Goal: Communication & Community: Answer question/provide support

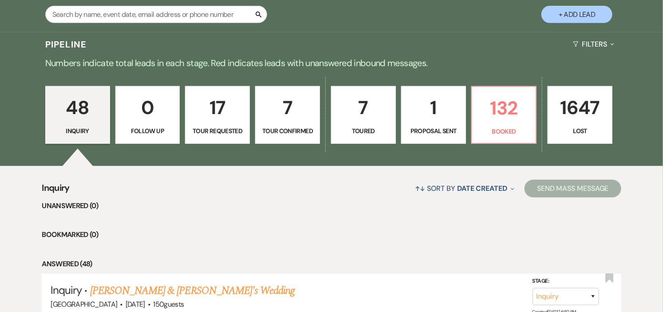
scroll to position [197, 0]
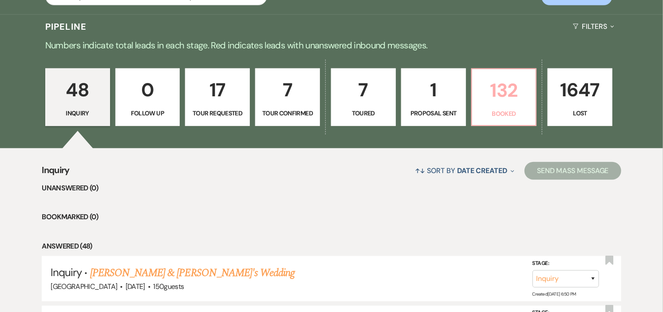
click at [503, 103] on p "132" at bounding box center [504, 90] width 53 height 30
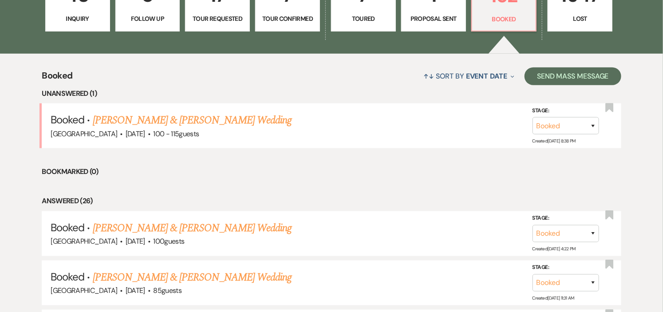
scroll to position [296, 0]
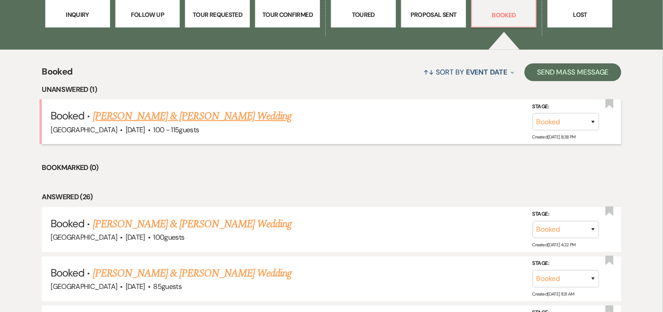
click at [219, 117] on link "[PERSON_NAME] & [PERSON_NAME] Wedding" at bounding box center [192, 116] width 199 height 16
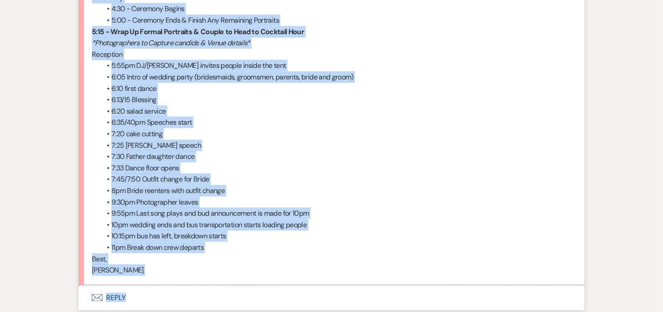
scroll to position [1922, 0]
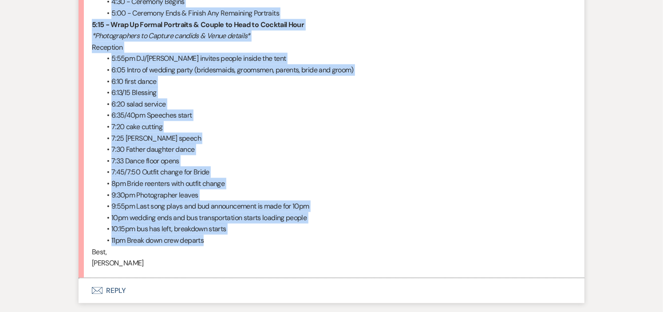
drag, startPoint x: 91, startPoint y: 107, endPoint x: 331, endPoint y: 243, distance: 275.1
copy div "Loremips dol sit ame: Conse ad Elitsedd 5:05 - Eiusmodtempor Incidi ut Labor et…"
click at [533, 76] on li "6:05 Intro of wedding party (bridesmaids, groomsmen, parents, bride and groom)" at bounding box center [336, 70] width 471 height 12
click at [346, 155] on li "7:30 Father daughter dance" at bounding box center [336, 150] width 471 height 12
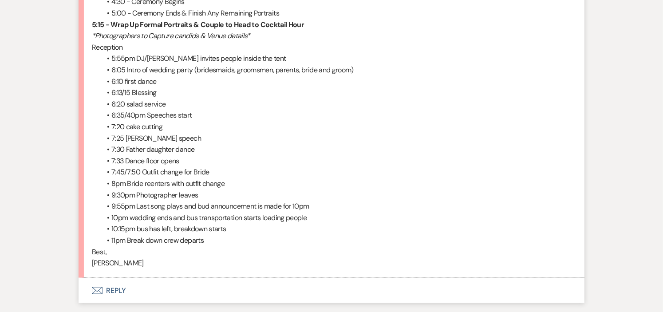
click at [113, 290] on button "Envelope Reply" at bounding box center [332, 290] width 506 height 25
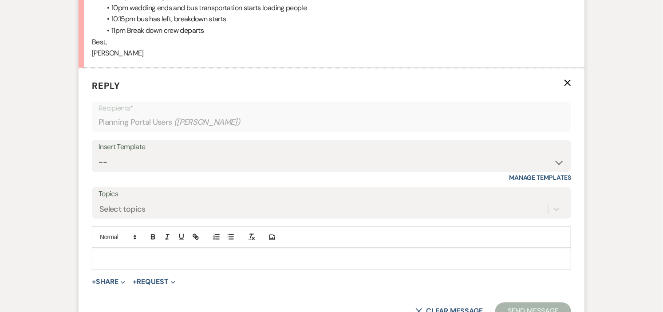
scroll to position [2137, 0]
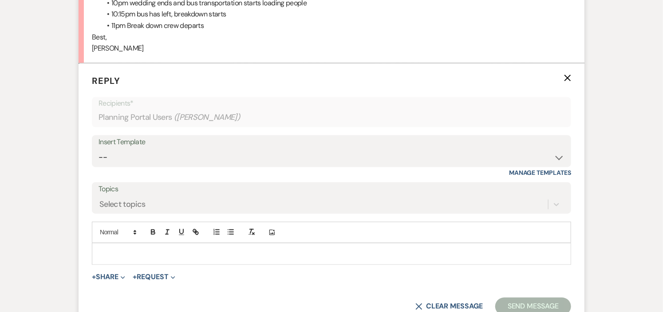
drag, startPoint x: 202, startPoint y: 257, endPoint x: 670, endPoint y: 105, distance: 492.6
click at [203, 257] on p at bounding box center [331, 254] width 465 height 10
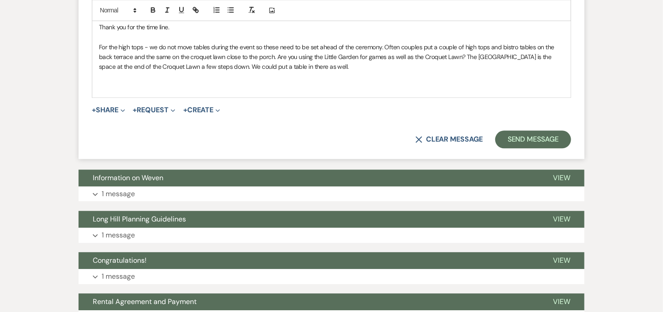
scroll to position [2334, 0]
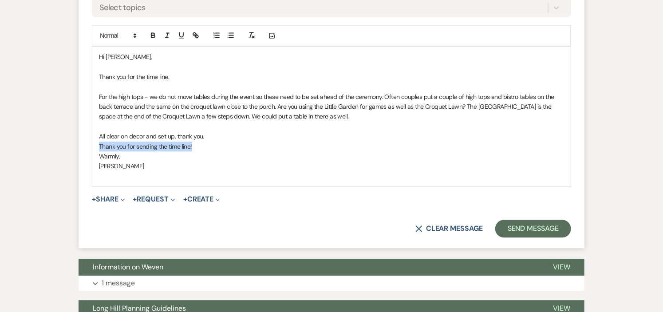
drag, startPoint x: 197, startPoint y: 146, endPoint x: 99, endPoint y: 143, distance: 98.6
click at [99, 143] on div "Hi [PERSON_NAME], Thank you for the time line. For the high tops - we do not mo…" at bounding box center [331, 117] width 479 height 140
click at [172, 85] on p at bounding box center [331, 87] width 465 height 10
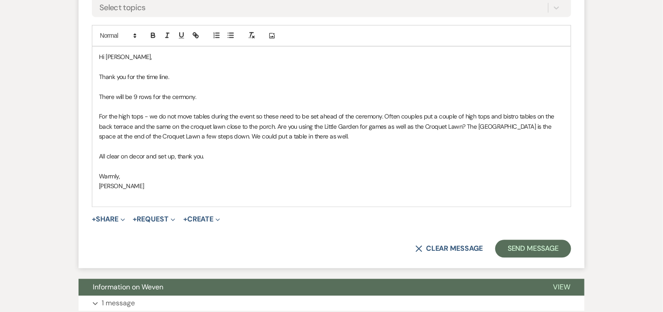
click at [314, 180] on p "Warmly," at bounding box center [331, 176] width 465 height 10
click at [178, 99] on p "There will be 9 rows for the cermony." at bounding box center [331, 97] width 465 height 10
click at [180, 98] on p "There will be 9 rows for the cermony." at bounding box center [331, 97] width 465 height 10
click at [366, 160] on p "All clear on decor and set up, thank you." at bounding box center [331, 156] width 465 height 10
click at [530, 249] on button "Send Message" at bounding box center [533, 249] width 76 height 18
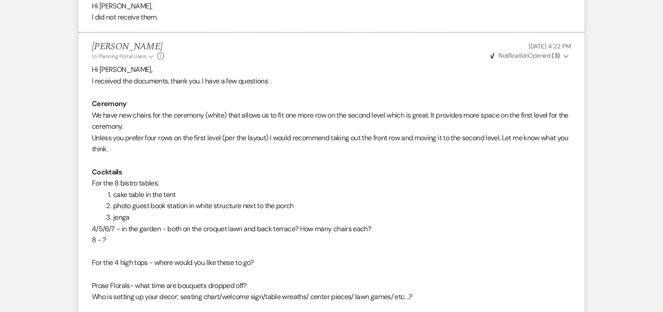
scroll to position [0, 0]
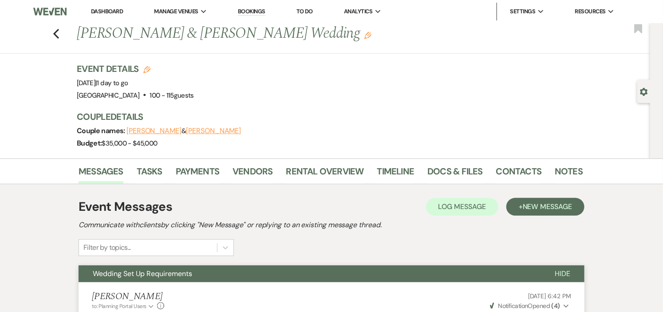
click at [112, 8] on link "Dashboard" at bounding box center [107, 12] width 32 height 8
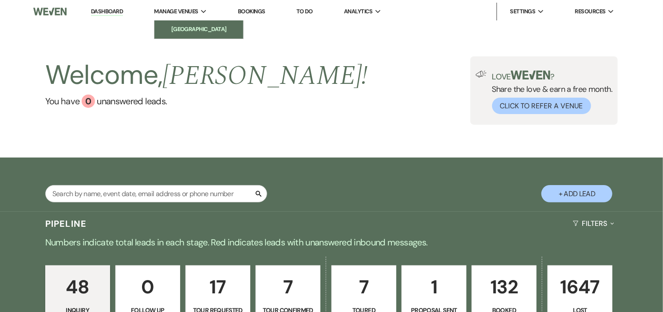
click at [185, 30] on li "[GEOGRAPHIC_DATA]" at bounding box center [199, 29] width 80 height 9
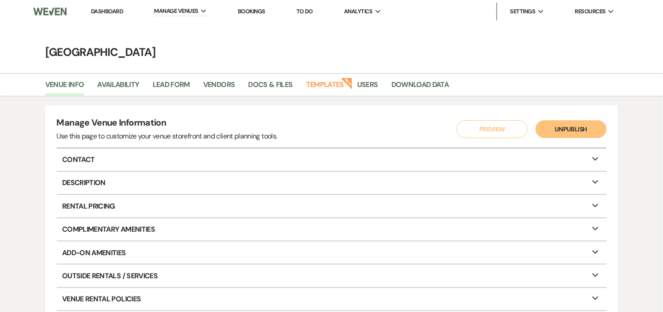
click at [99, 9] on link "Dashboard" at bounding box center [107, 12] width 32 height 8
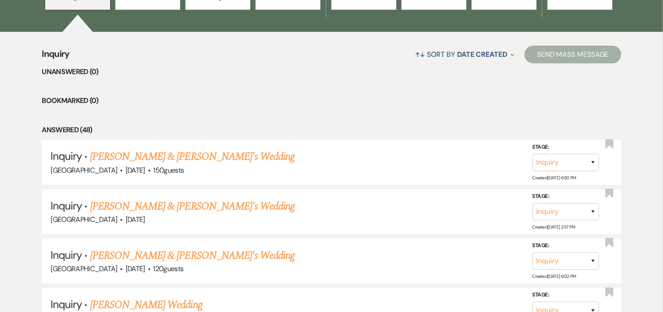
scroll to position [197, 0]
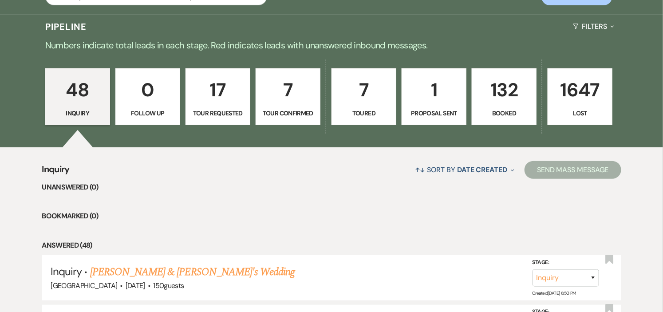
click at [493, 96] on p "132" at bounding box center [504, 90] width 53 height 30
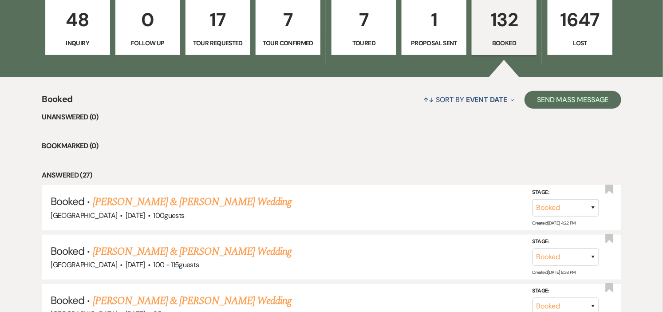
scroll to position [197, 0]
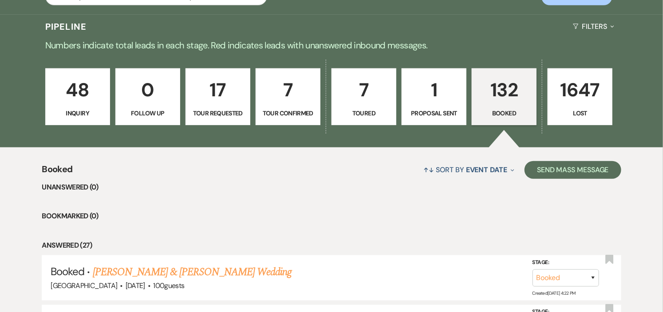
click at [67, 94] on p "48" at bounding box center [77, 90] width 53 height 30
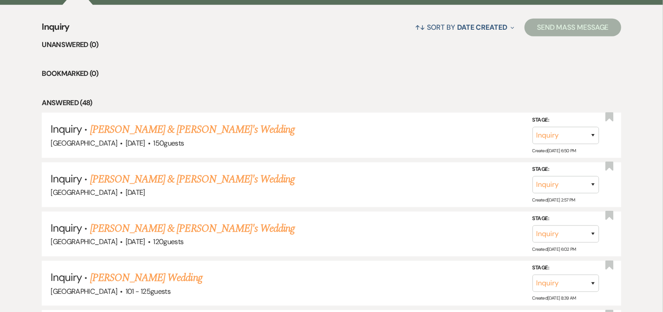
scroll to position [345, 0]
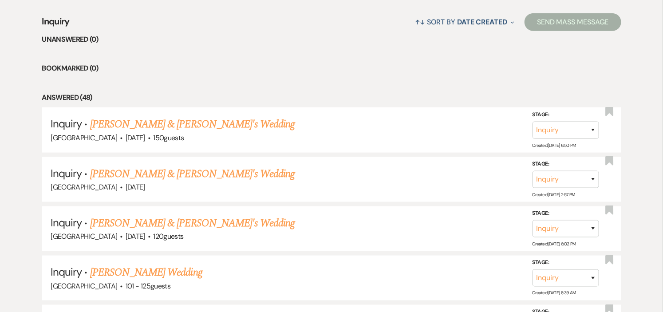
click at [182, 172] on link "[PERSON_NAME] & [PERSON_NAME]'s Wedding" at bounding box center [192, 174] width 205 height 16
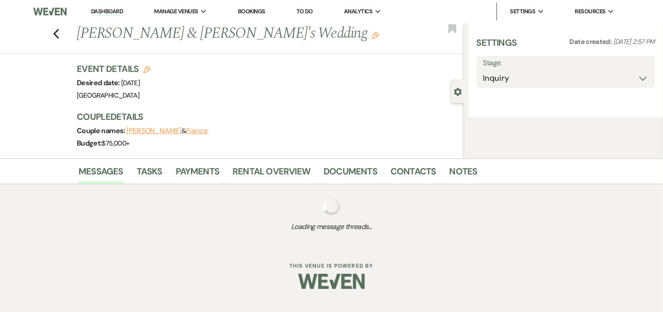
select select "5"
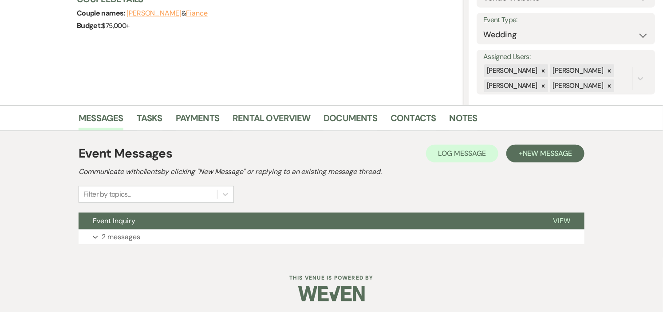
scroll to position [120, 0]
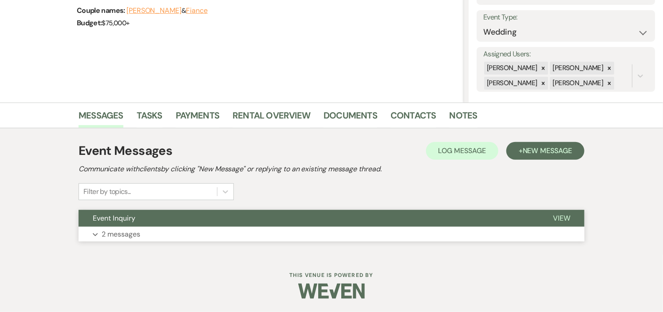
click at [187, 218] on button "Event Inquiry" at bounding box center [309, 218] width 460 height 17
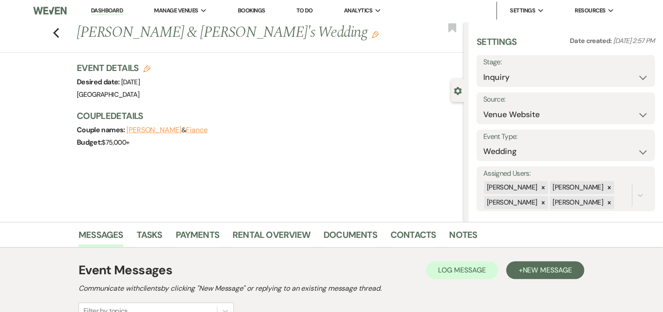
scroll to position [0, 0]
click at [63, 34] on div "Previous [PERSON_NAME] & [PERSON_NAME]'s Wedding Edit Bookmark" at bounding box center [230, 38] width 469 height 31
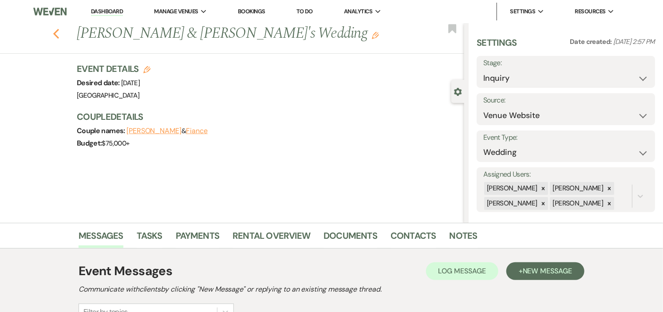
click at [59, 34] on icon "Previous" at bounding box center [56, 33] width 7 height 11
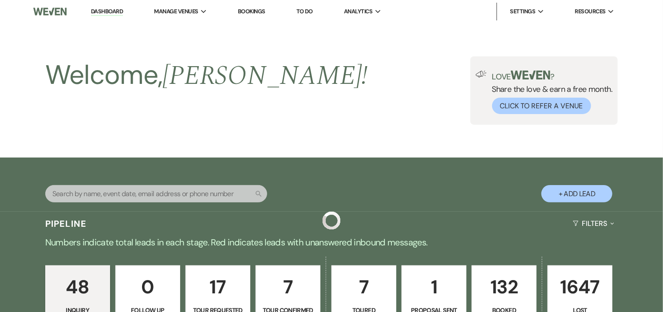
scroll to position [345, 0]
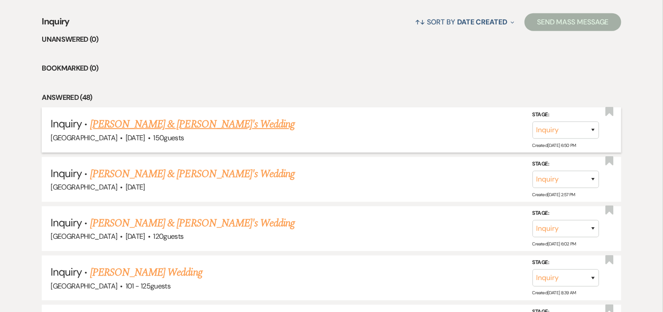
click at [175, 122] on link "[PERSON_NAME] & [PERSON_NAME]'s Wedding" at bounding box center [192, 124] width 205 height 16
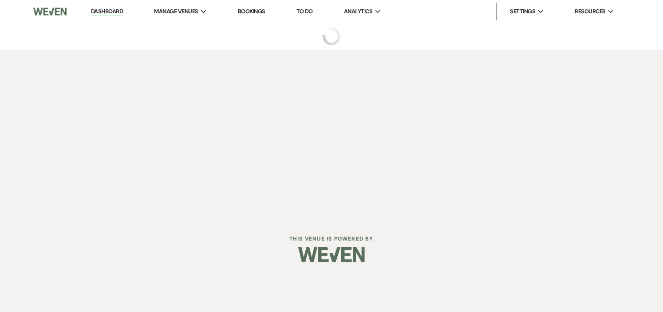
select select "1"
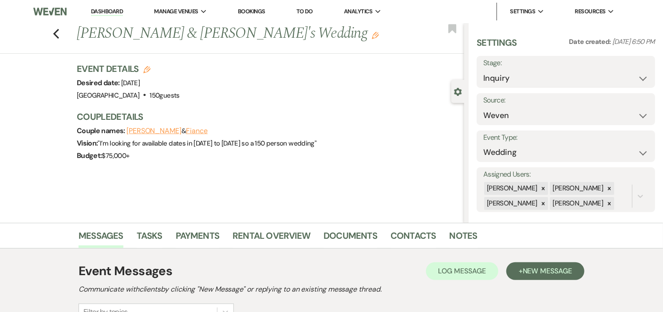
scroll to position [120, 0]
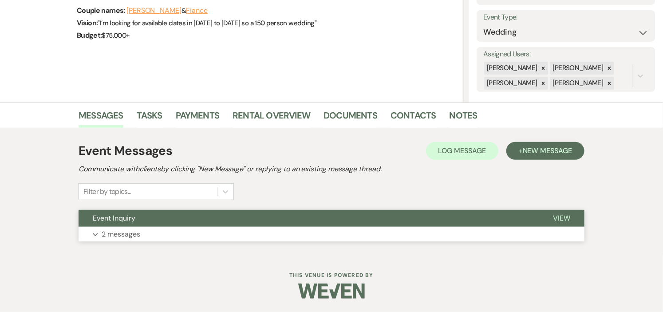
click at [256, 216] on button "Event Inquiry" at bounding box center [309, 218] width 460 height 17
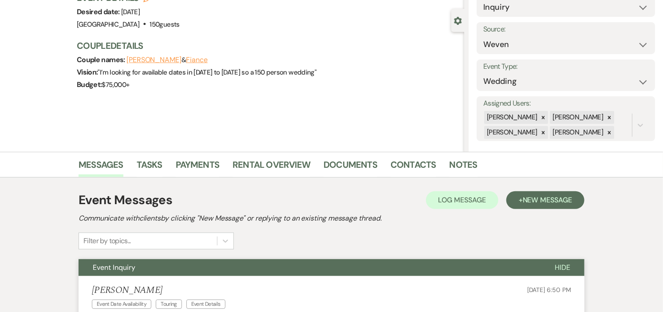
scroll to position [0, 0]
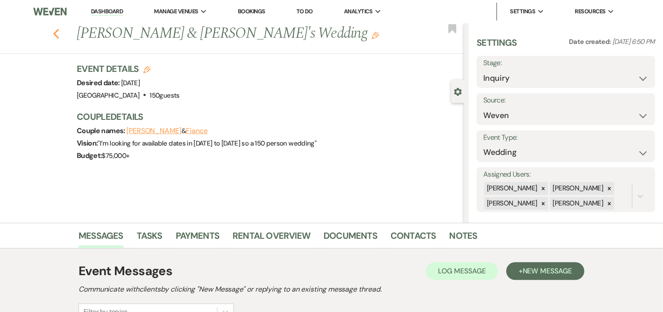
click at [58, 34] on use "button" at bounding box center [56, 34] width 6 height 10
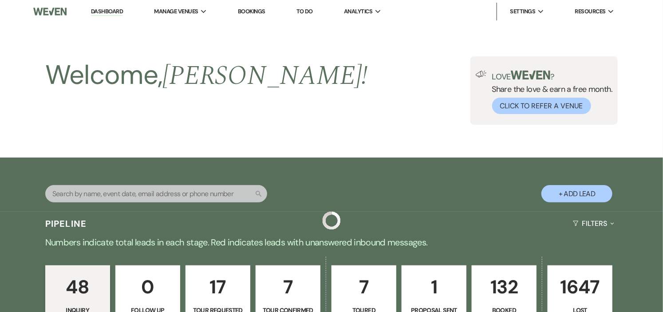
scroll to position [345, 0]
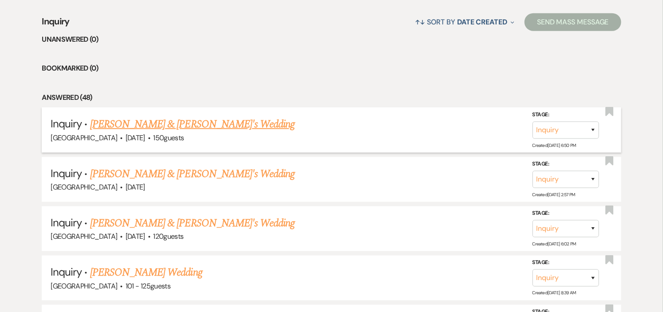
click at [92, 127] on link "[PERSON_NAME] & [PERSON_NAME]'s Wedding" at bounding box center [192, 124] width 205 height 16
select select "1"
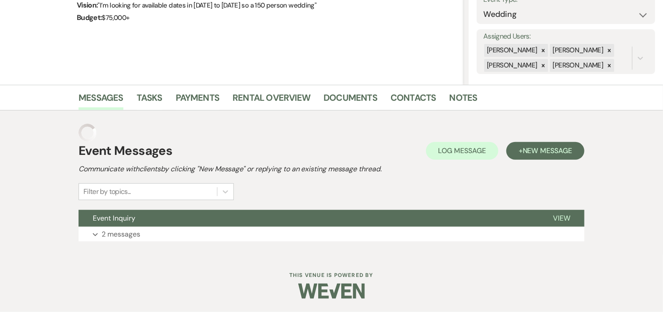
scroll to position [120, 0]
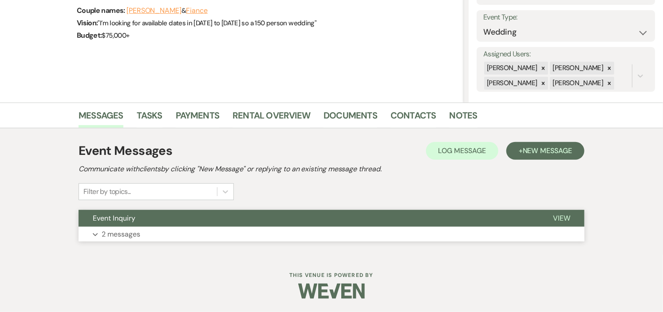
click at [268, 222] on button "Event Inquiry" at bounding box center [309, 218] width 460 height 17
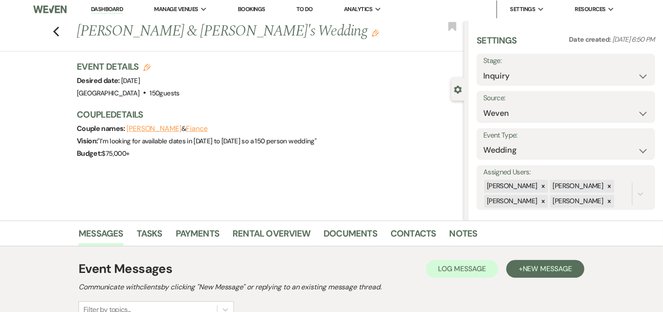
scroll to position [0, 0]
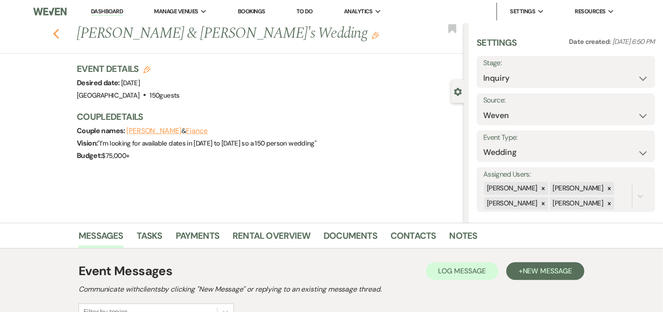
click at [58, 33] on use "button" at bounding box center [56, 34] width 6 height 10
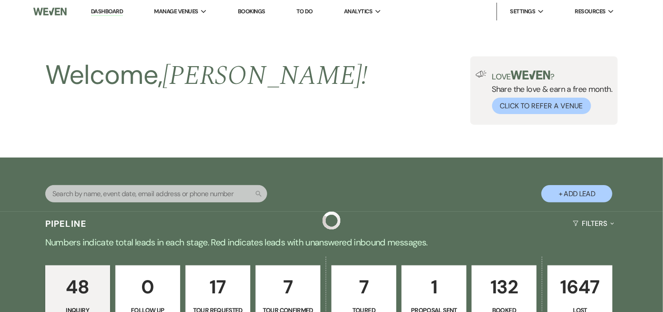
scroll to position [345, 0]
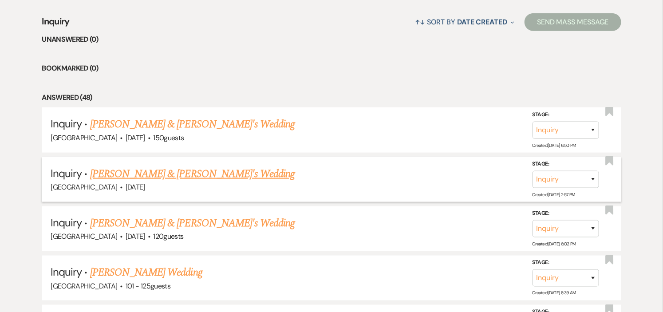
click at [91, 177] on link "[PERSON_NAME] & [PERSON_NAME]'s Wedding" at bounding box center [192, 174] width 205 height 16
select select "5"
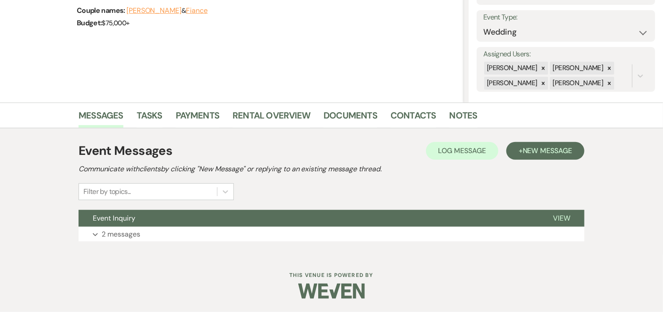
scroll to position [120, 0]
click at [186, 219] on button "Event Inquiry" at bounding box center [309, 218] width 460 height 17
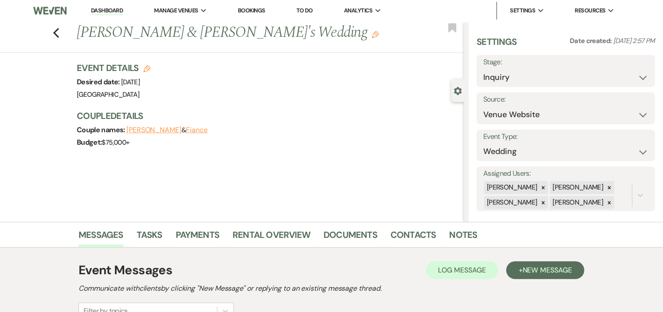
scroll to position [0, 0]
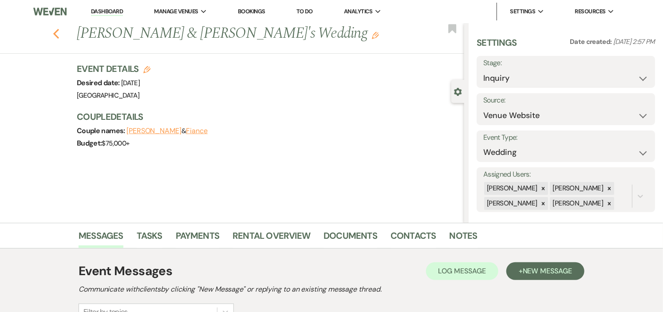
click at [59, 35] on icon "Previous" at bounding box center [56, 33] width 7 height 11
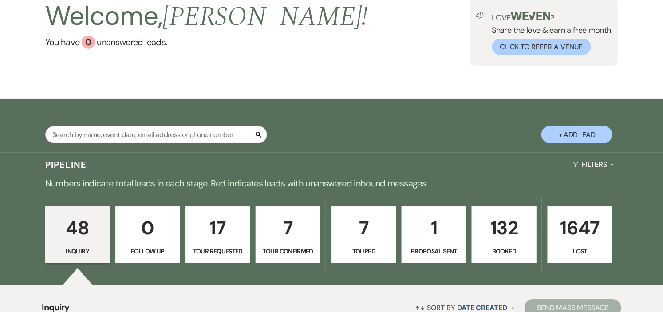
scroll to position [49, 0]
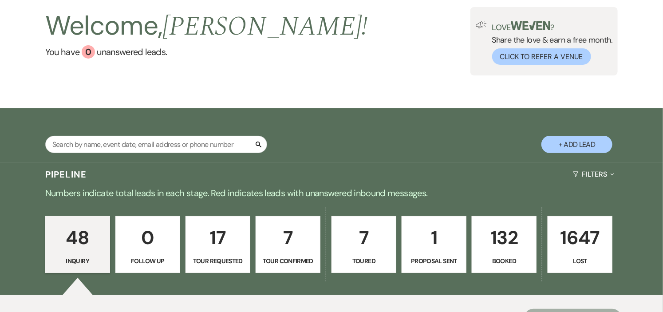
click at [505, 249] on p "132" at bounding box center [504, 238] width 53 height 30
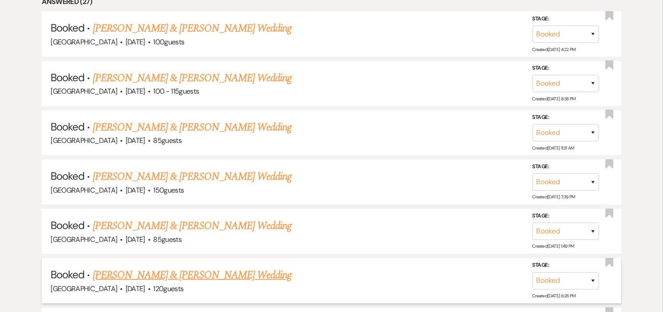
scroll to position [493, 0]
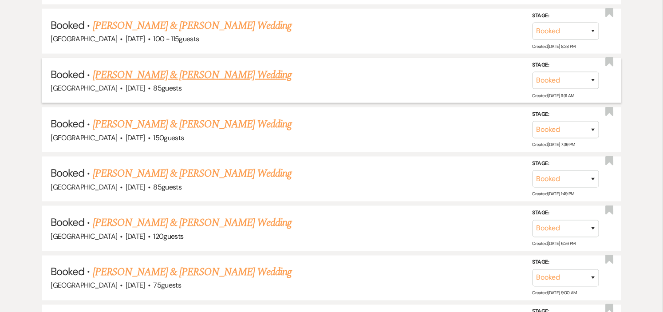
click at [193, 79] on link "[PERSON_NAME] & [PERSON_NAME] Wedding" at bounding box center [192, 75] width 199 height 16
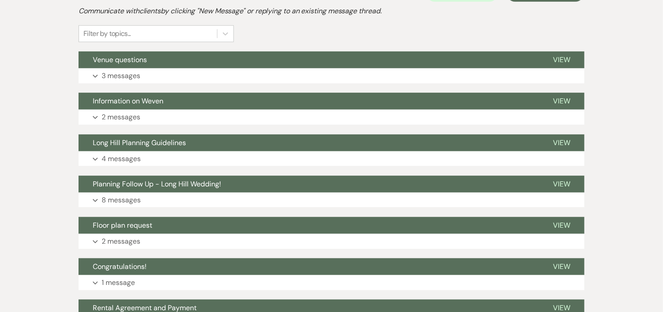
scroll to position [148, 0]
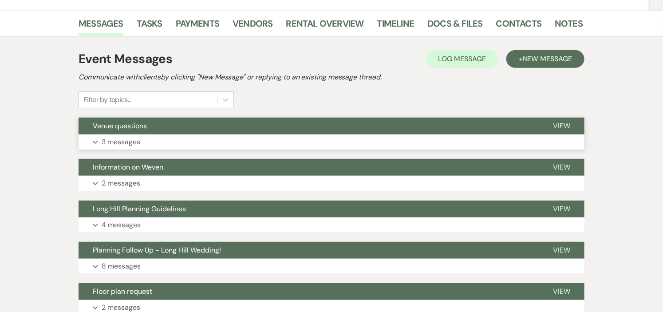
click at [290, 128] on button "Venue questions" at bounding box center [309, 126] width 460 height 17
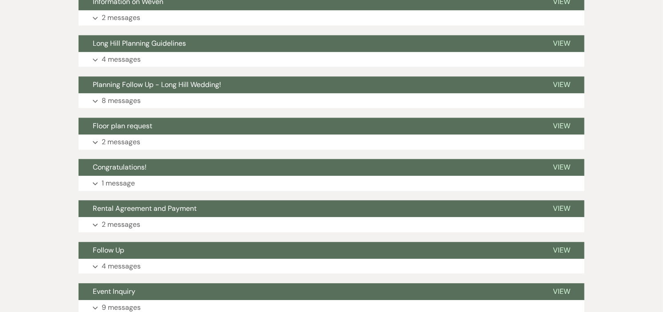
scroll to position [888, 0]
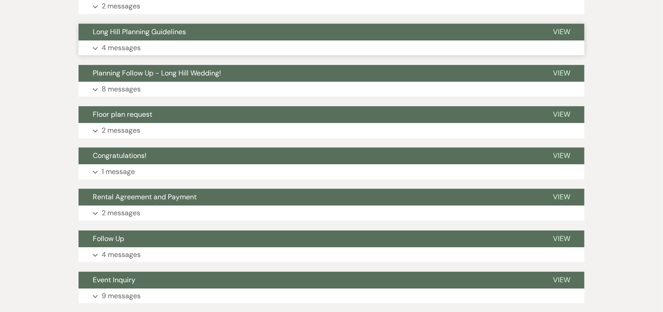
click at [289, 49] on button "Expand 4 messages" at bounding box center [332, 47] width 506 height 15
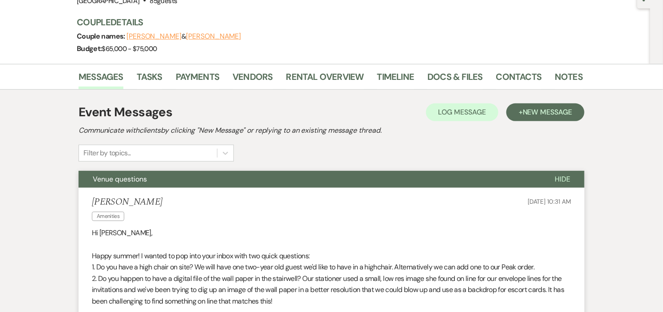
scroll to position [99, 0]
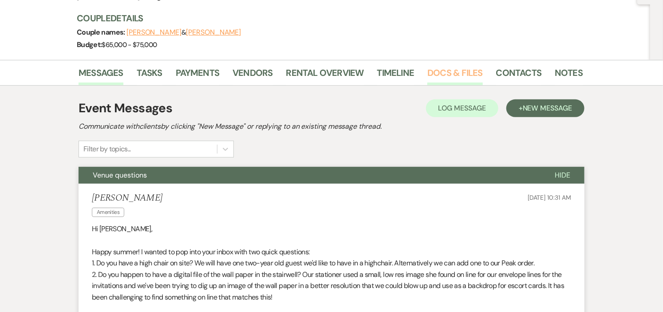
click at [473, 72] on link "Docs & Files" at bounding box center [454, 76] width 55 height 20
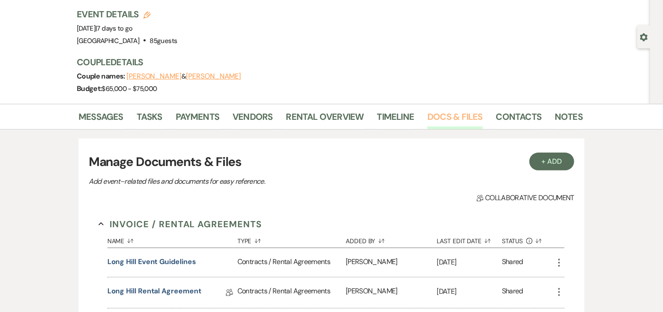
scroll to position [30, 0]
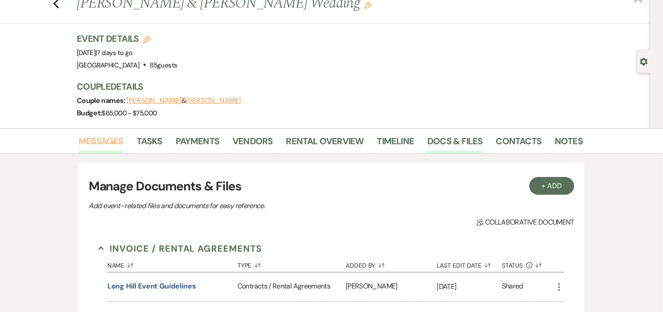
click at [89, 137] on link "Messages" at bounding box center [101, 144] width 45 height 20
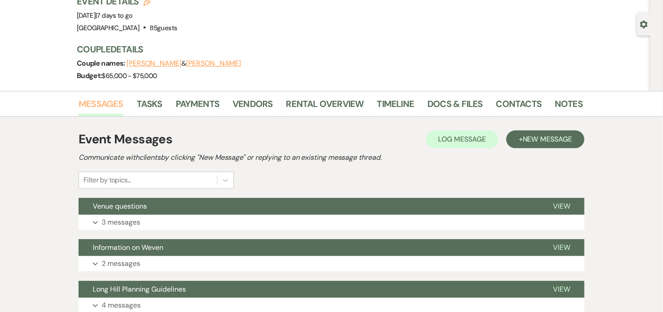
scroll to position [178, 0]
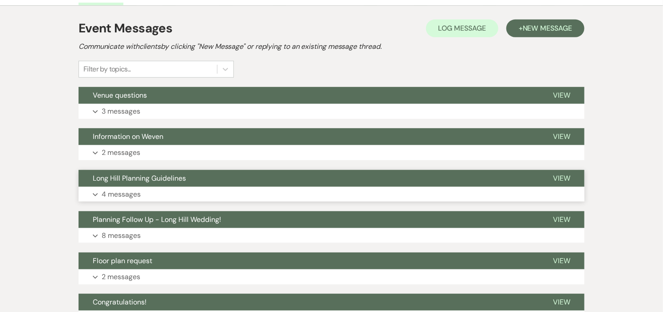
click at [340, 179] on button "Long Hill Planning Guidelines" at bounding box center [309, 178] width 460 height 17
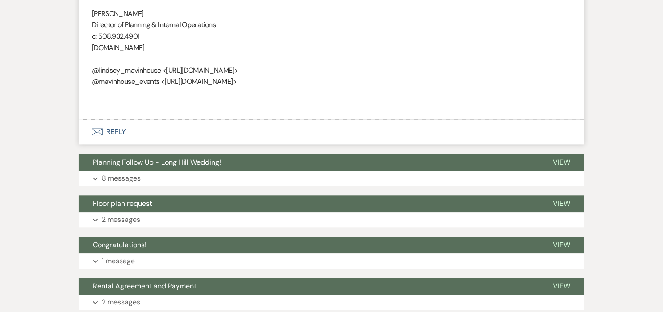
scroll to position [869, 0]
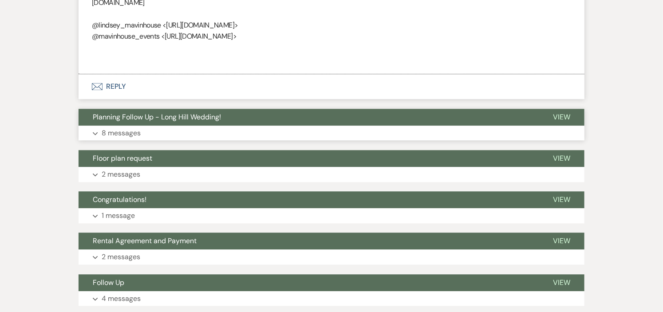
click at [340, 141] on button "Expand 8 messages" at bounding box center [332, 133] width 506 height 15
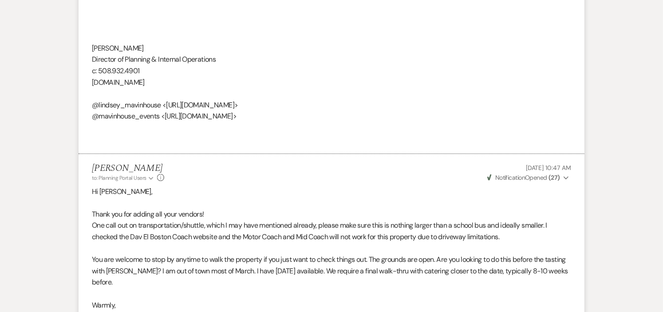
scroll to position [0, 0]
